Goal: Information Seeking & Learning: Learn about a topic

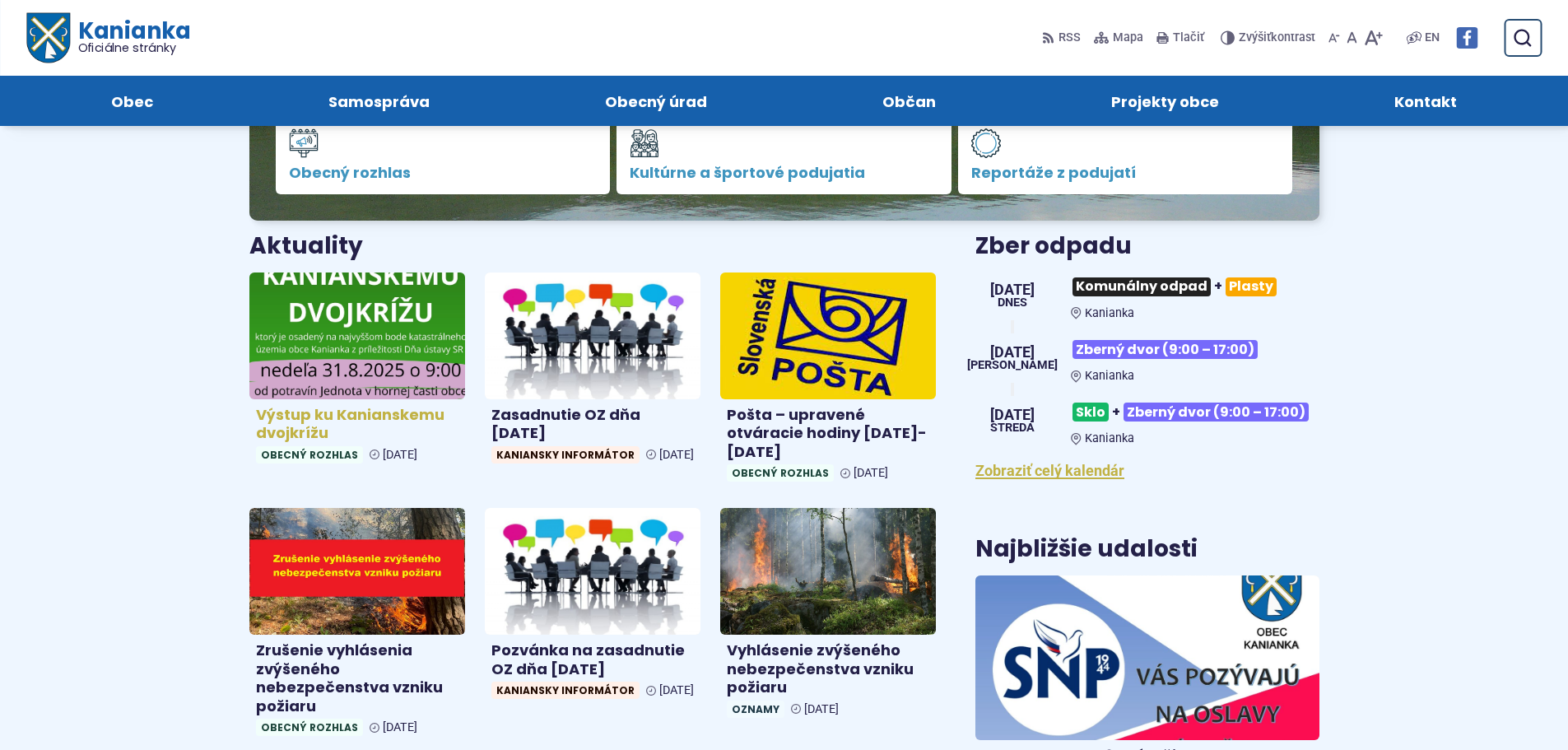
scroll to position [411, 0]
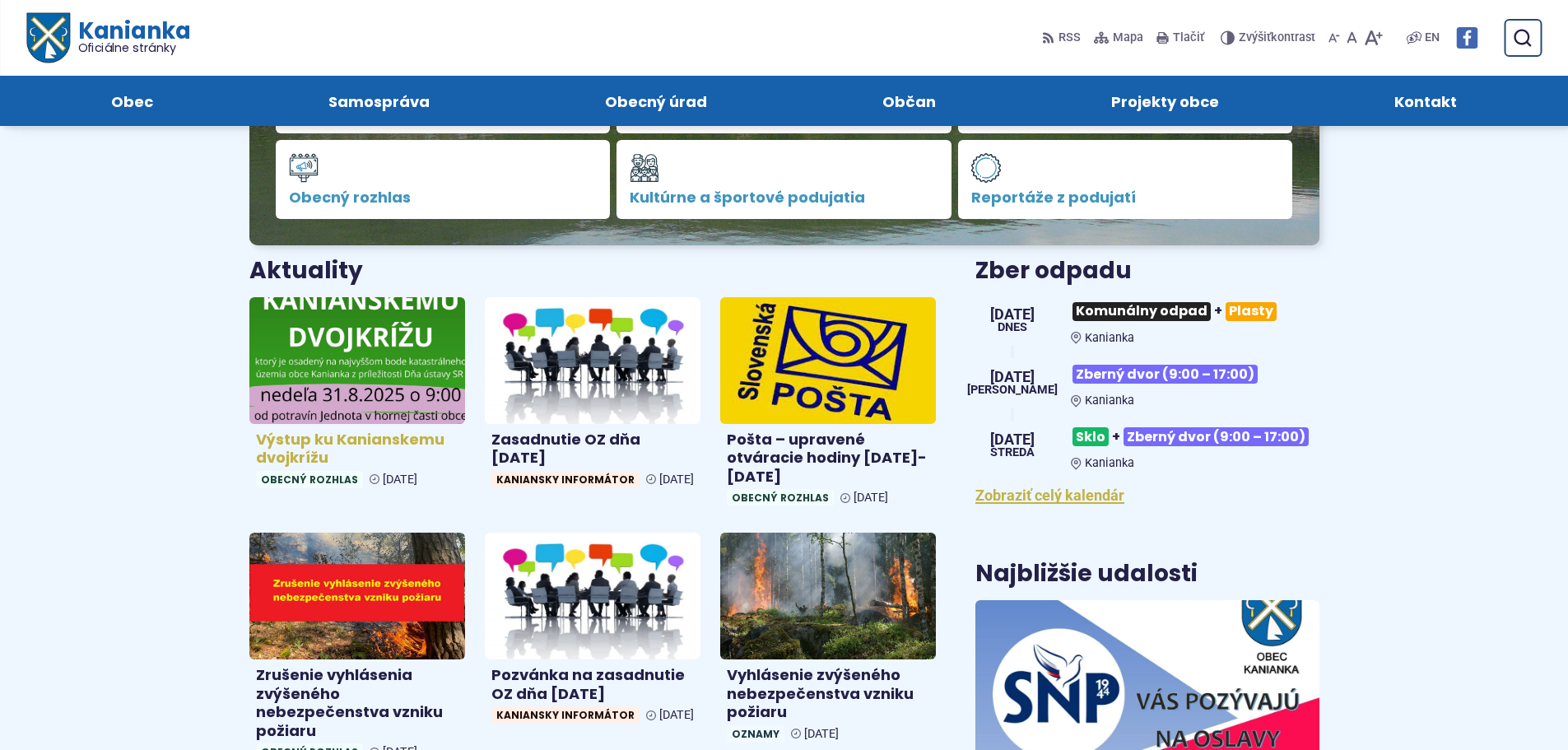
click at [360, 343] on img at bounding box center [357, 360] width 249 height 146
